Goal: Task Accomplishment & Management: Manage account settings

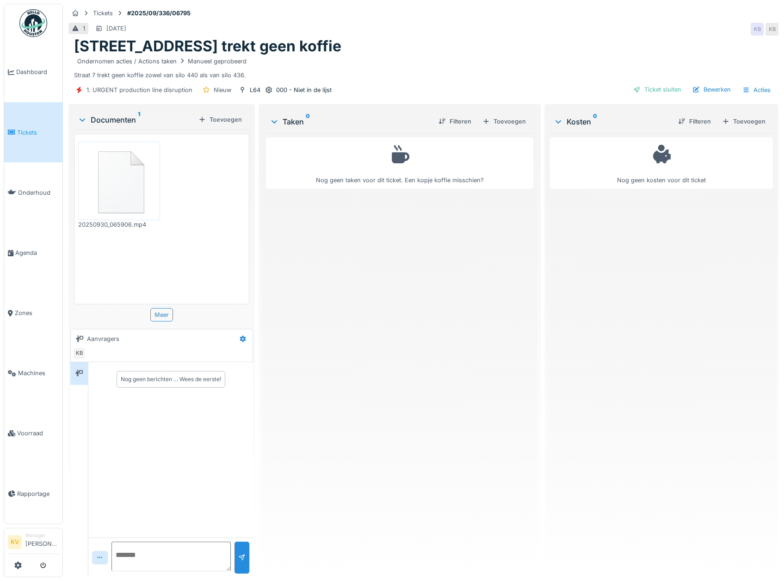
click at [118, 197] on img at bounding box center [119, 181] width 77 height 74
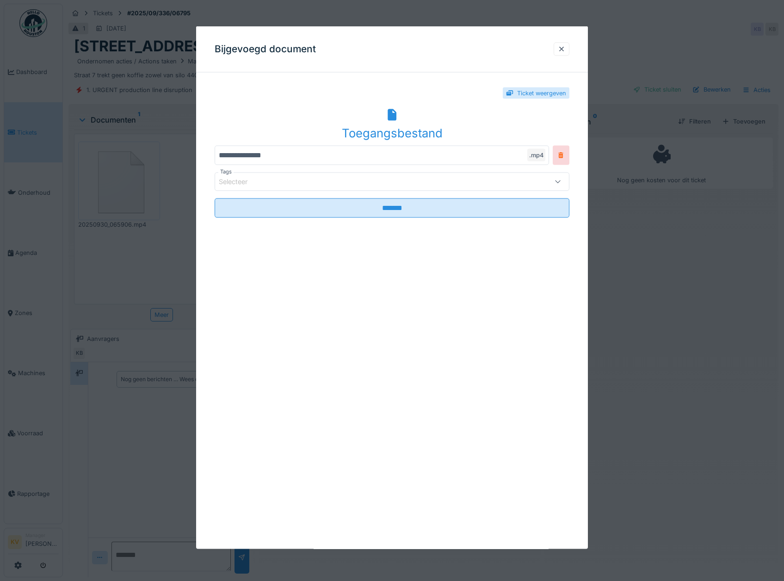
click at [380, 123] on div "Toegangsbestand" at bounding box center [392, 124] width 355 height 36
click at [570, 50] on div at bounding box center [562, 48] width 16 height 13
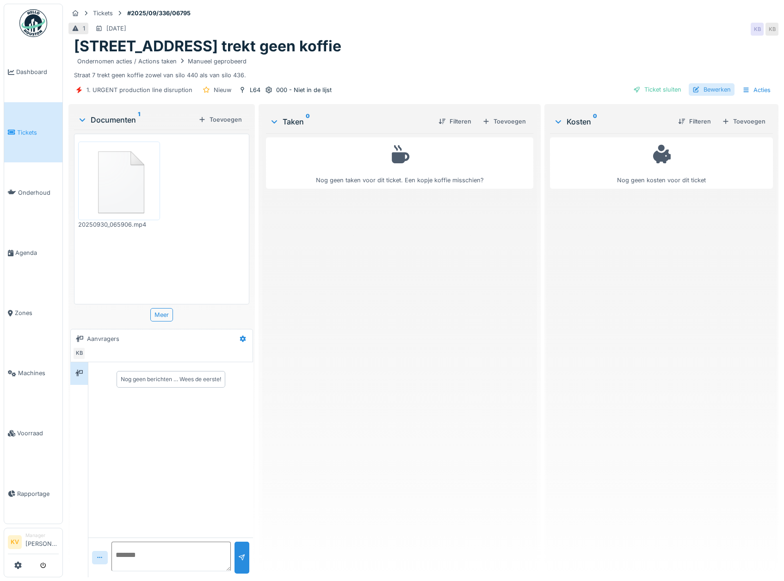
click at [706, 87] on div "Bewerken" at bounding box center [712, 89] width 46 height 12
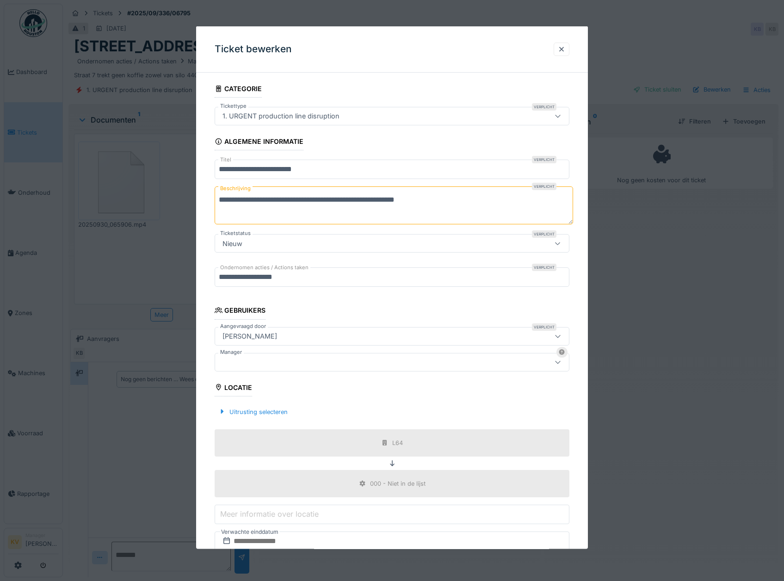
click at [271, 358] on div at bounding box center [371, 362] width 305 height 10
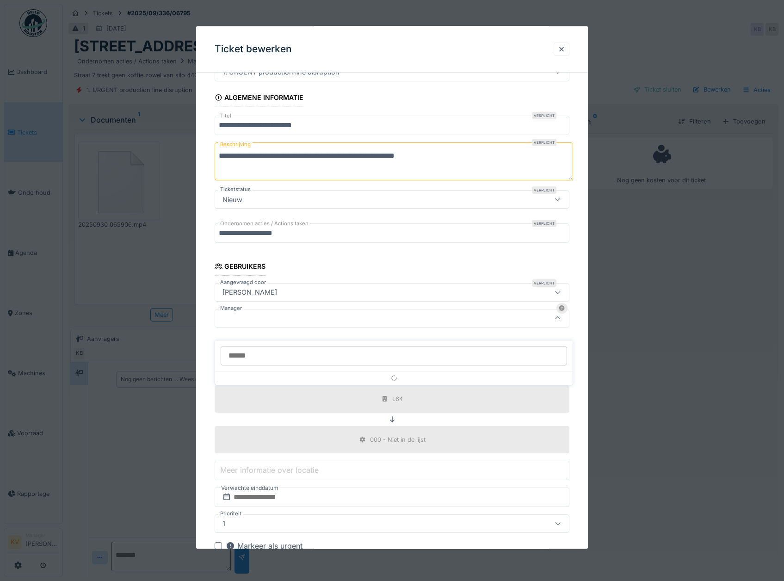
scroll to position [74, 0]
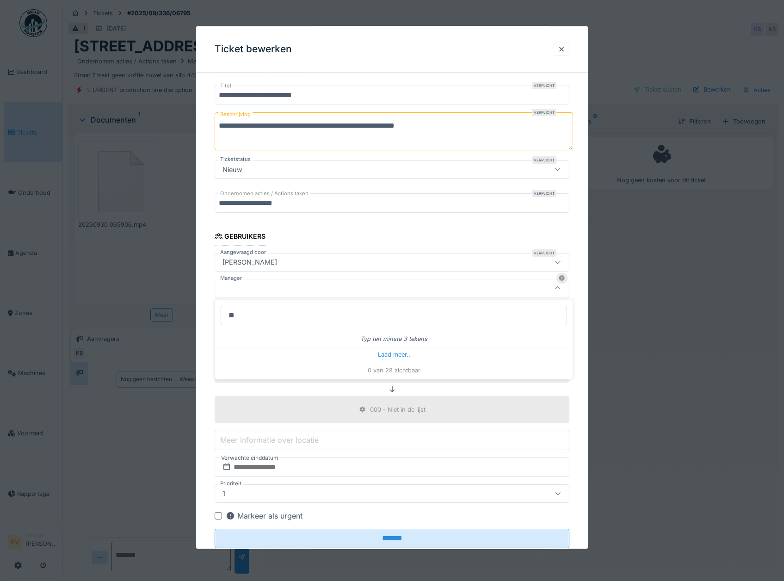
type input "***"
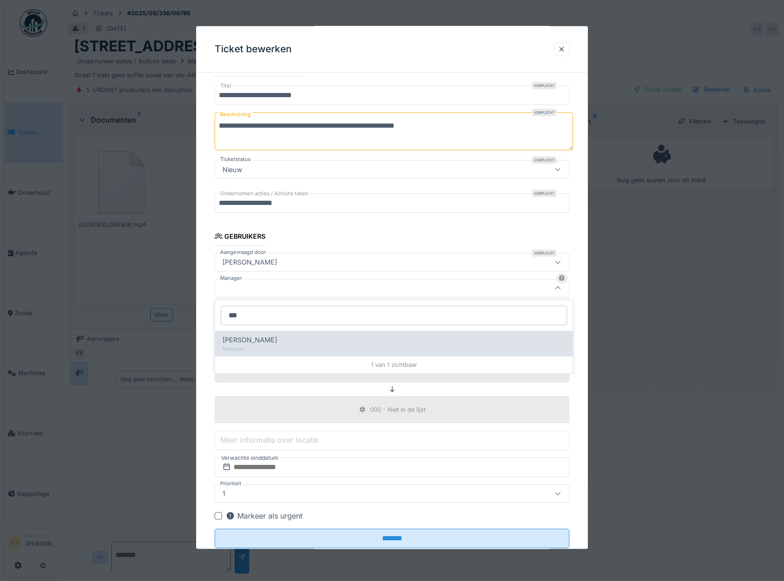
click at [267, 349] on div "Manager" at bounding box center [394, 349] width 343 height 8
type input "****"
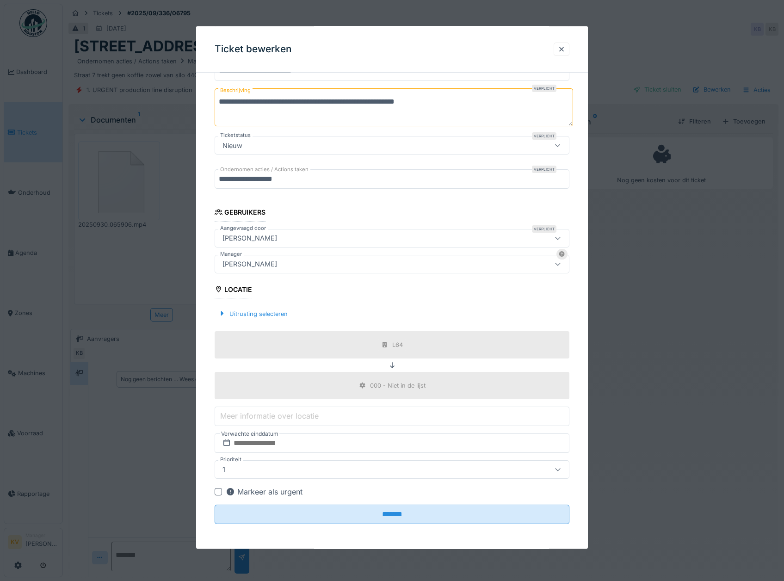
scroll to position [99, 0]
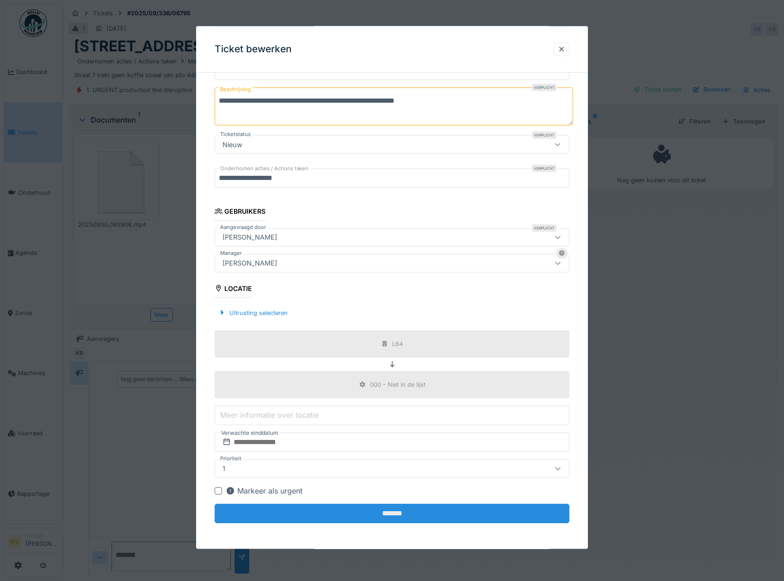
click at [356, 519] on input "*******" at bounding box center [392, 513] width 355 height 19
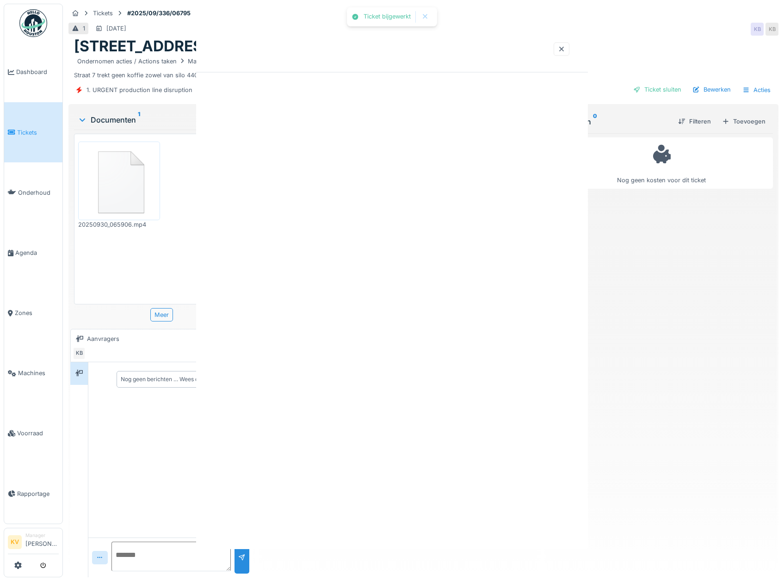
scroll to position [0, 0]
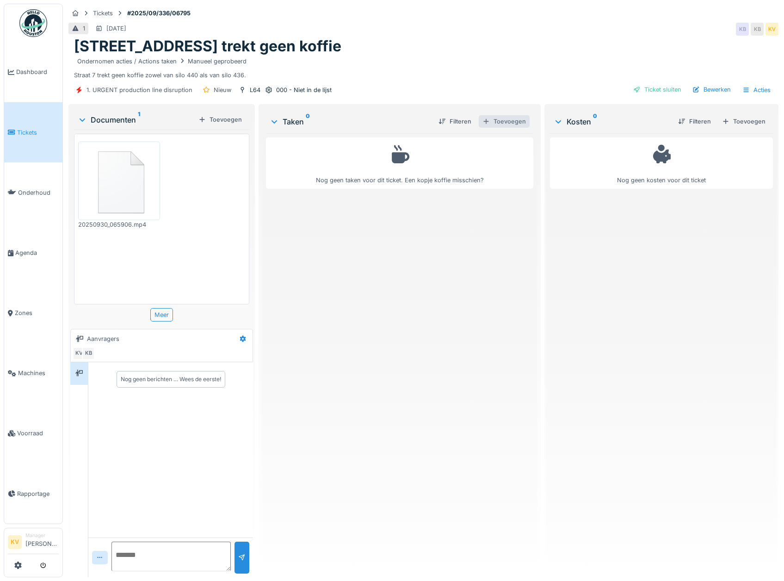
click at [498, 119] on div "Toevoegen" at bounding box center [504, 121] width 51 height 12
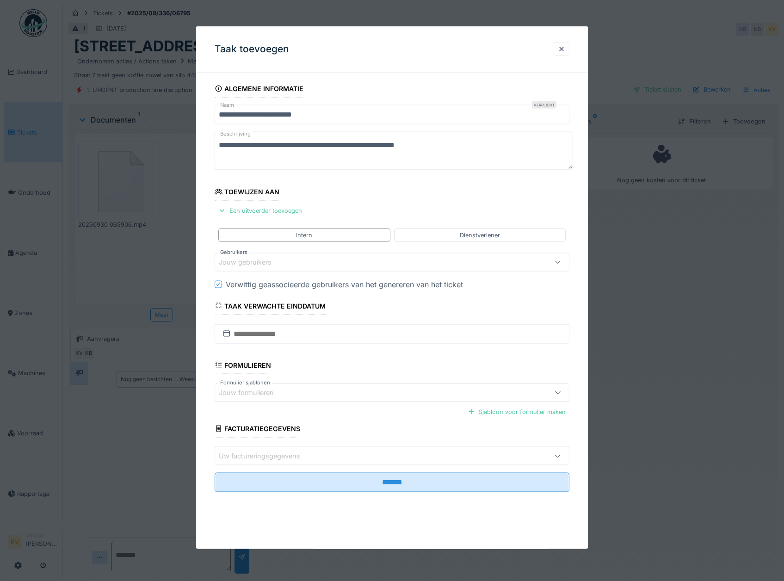
click at [342, 267] on div "Jouw gebruikers" at bounding box center [371, 262] width 305 height 10
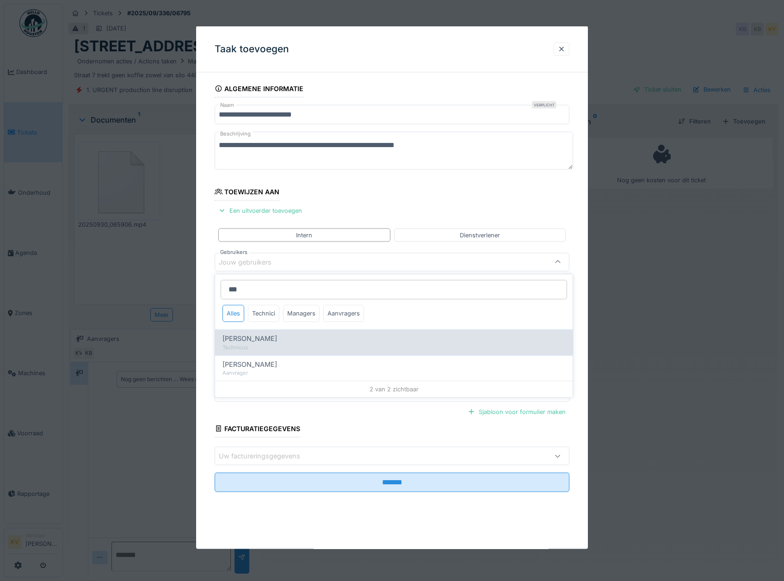
type input "***"
click at [277, 340] on span "Jean-pierre De smedt" at bounding box center [250, 339] width 55 height 10
type input "****"
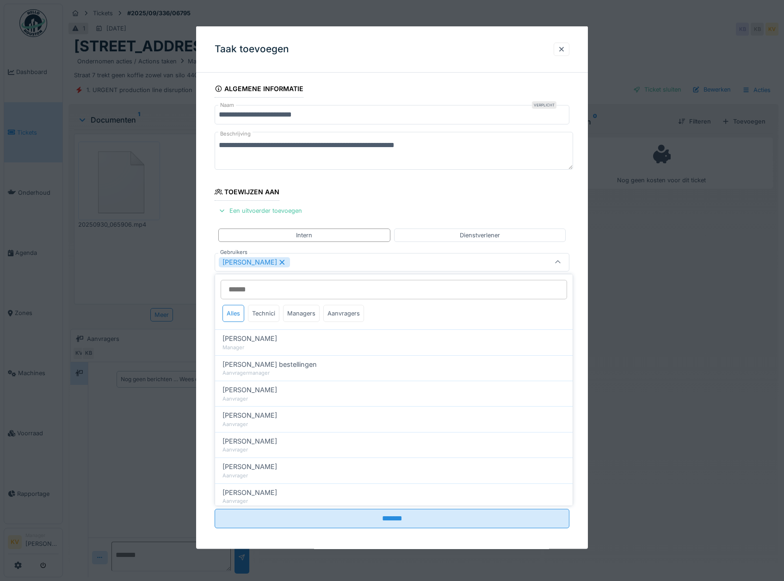
click at [400, 59] on div "Taak toevoegen" at bounding box center [392, 49] width 392 height 46
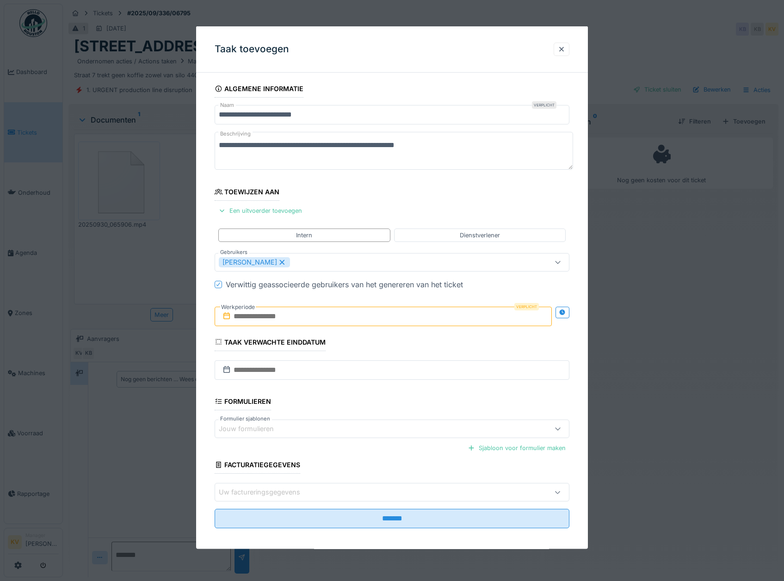
click at [305, 315] on input "text" at bounding box center [384, 315] width 338 height 19
click at [358, 442] on div "30" at bounding box center [354, 436] width 12 height 13
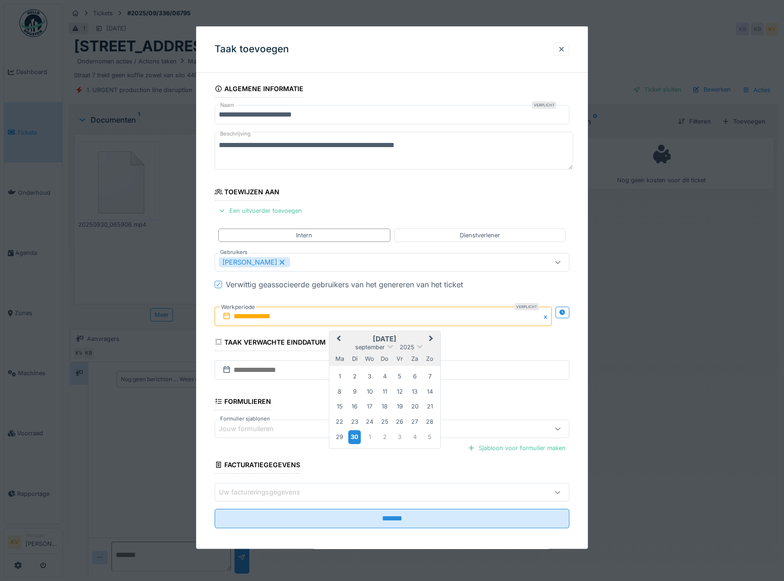
click at [357, 442] on div "30" at bounding box center [354, 436] width 12 height 13
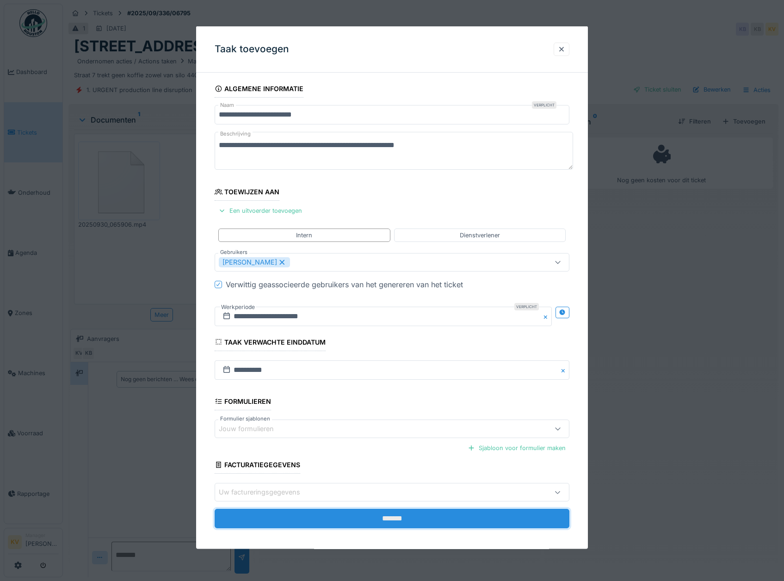
click at [383, 512] on input "*******" at bounding box center [392, 518] width 355 height 19
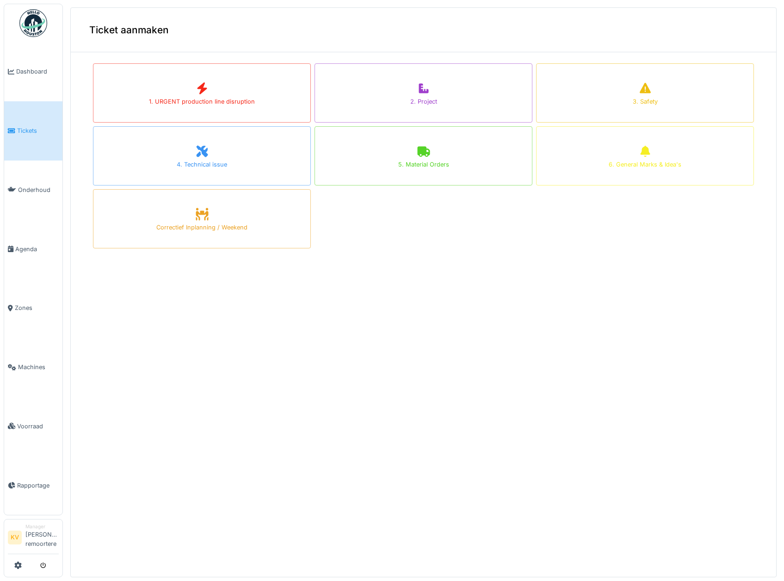
click at [43, 29] on img at bounding box center [33, 23] width 28 height 28
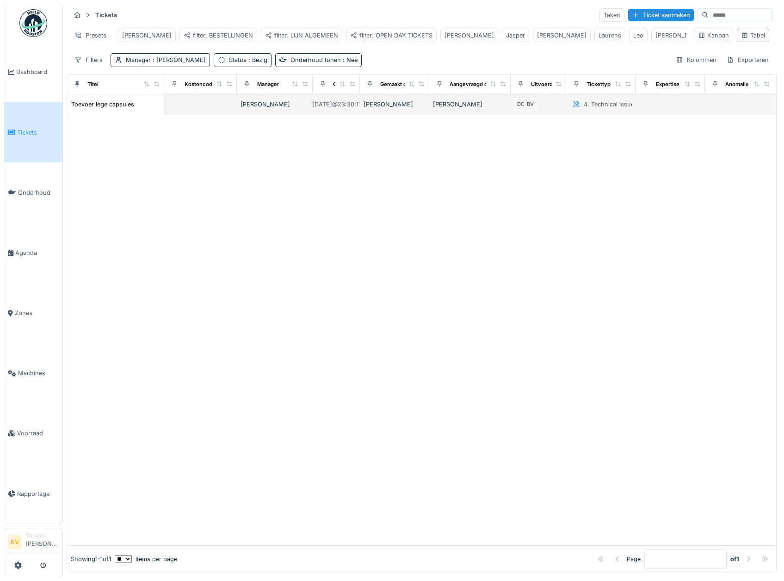
click at [388, 109] on div "[PERSON_NAME]" at bounding box center [395, 104] width 62 height 9
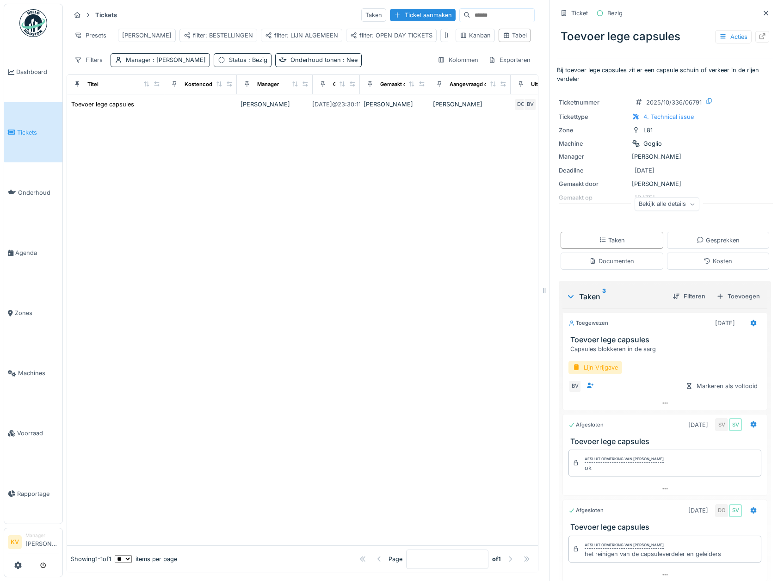
click at [32, 24] on img at bounding box center [33, 23] width 28 height 28
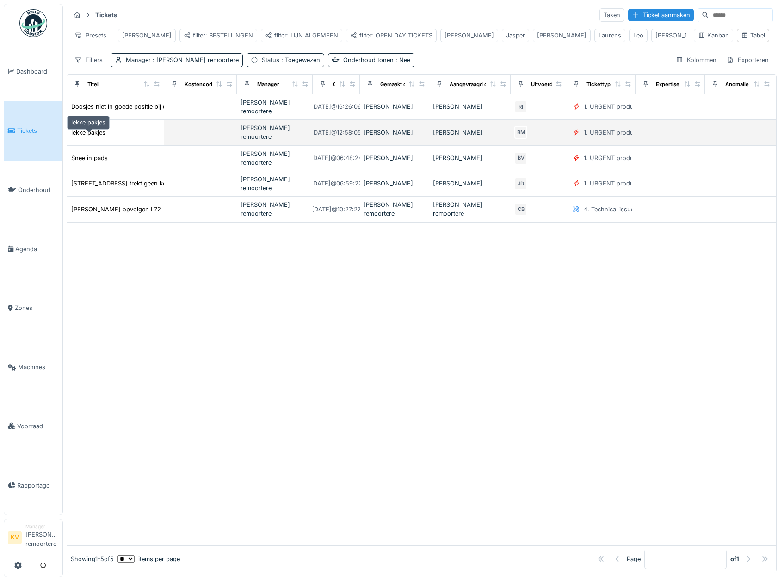
click at [87, 136] on div "lekke pakjes" at bounding box center [88, 132] width 34 height 9
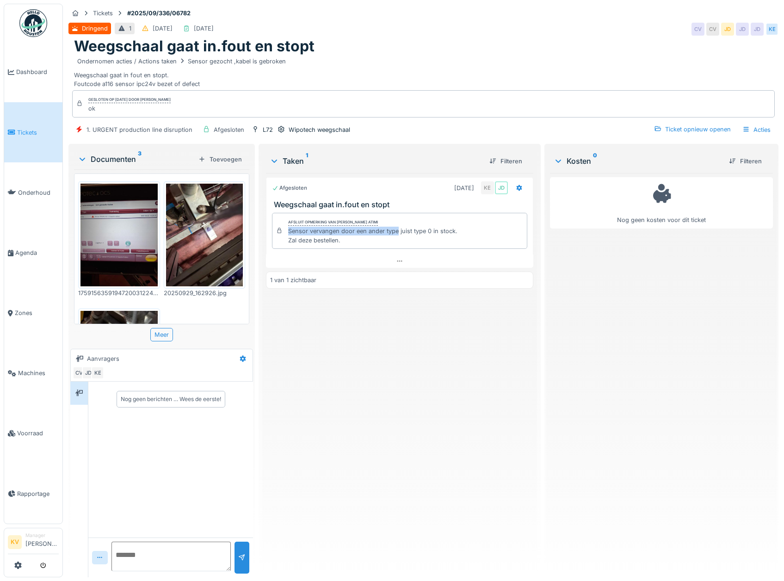
drag, startPoint x: 287, startPoint y: 230, endPoint x: 397, endPoint y: 230, distance: 110.1
click at [397, 230] on div "Sensor vervangen door een ander type juist type 0 in stock. Zal deze bestellen." at bounding box center [372, 236] width 169 height 18
copy div "Sensor vervangen door een ander type"
drag, startPoint x: 203, startPoint y: 84, endPoint x: 75, endPoint y: 83, distance: 128.2
click at [75, 83] on div "Ondernomen acties / Actions taken Sensor gezocht ,kabel is gebroken Weegschaal …" at bounding box center [423, 72] width 699 height 33
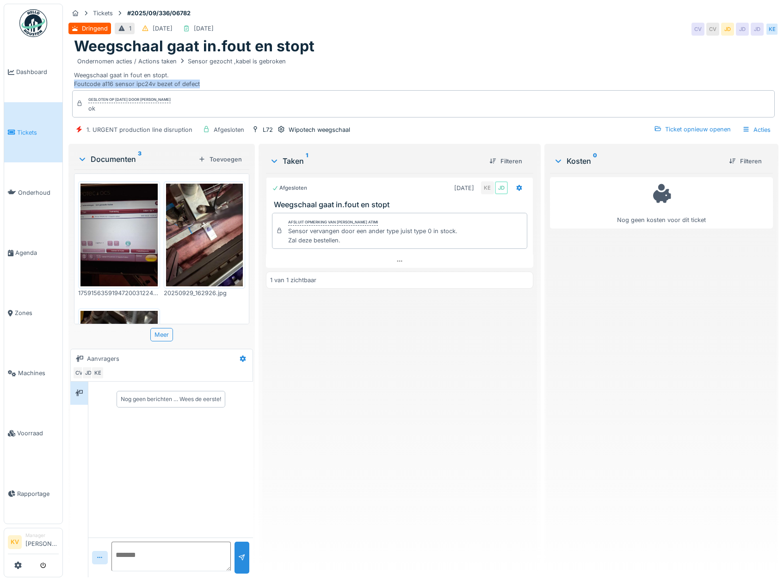
copy div "Foutcode a116 sensor ipc24v bezet of defect"
